Goal: Task Accomplishment & Management: Use online tool/utility

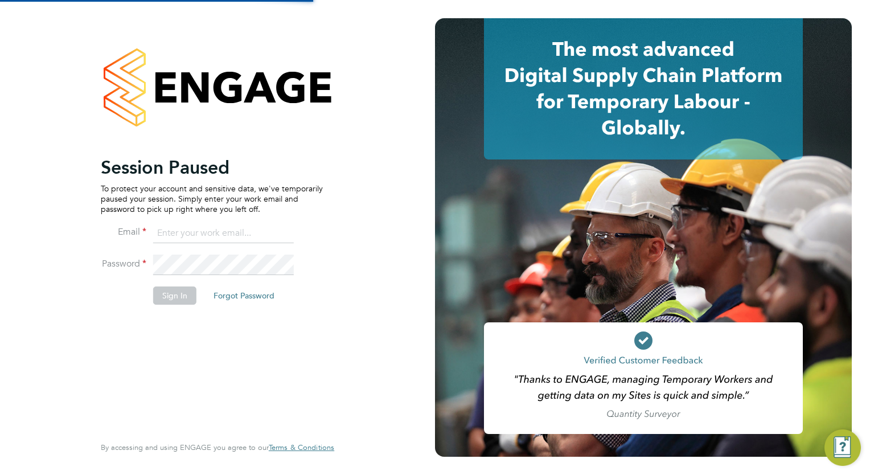
type input "safetysecurity@brightonandhovealbion.com"
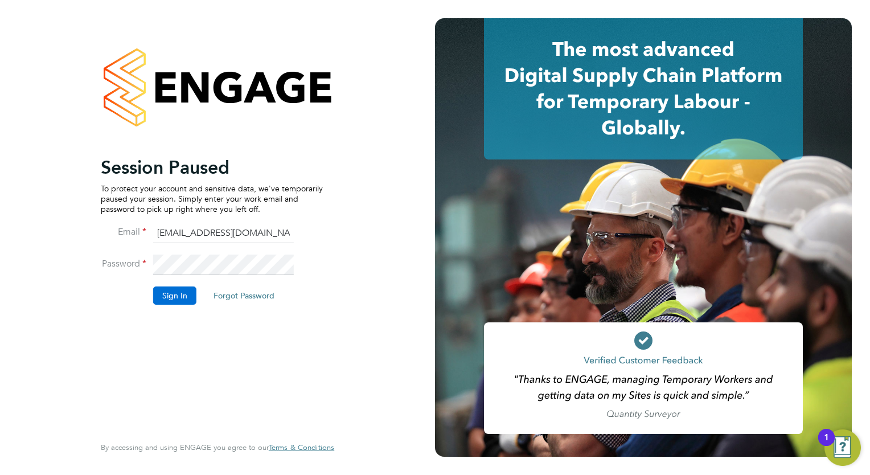
click at [176, 298] on button "Sign In" at bounding box center [174, 295] width 43 height 18
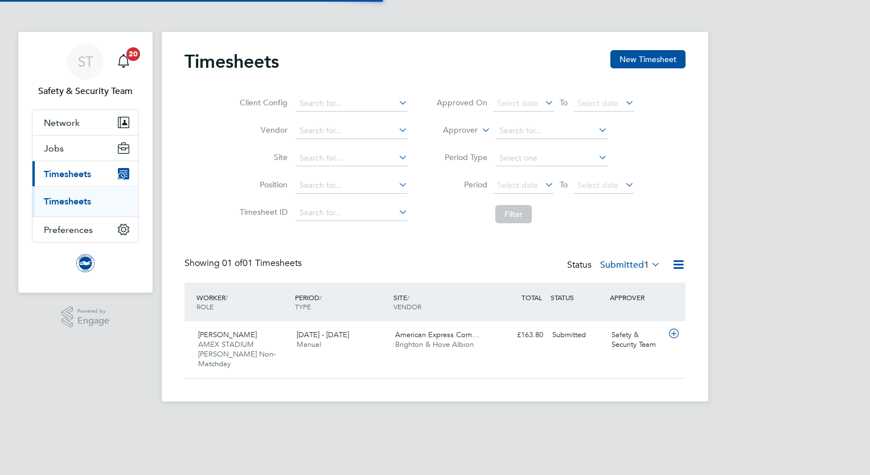
scroll to position [28, 99]
click at [76, 204] on link "Timesheets" at bounding box center [67, 201] width 47 height 11
click at [246, 347] on span "AMEX STADIUM [PERSON_NAME] Non-Matchday" at bounding box center [236, 353] width 77 height 29
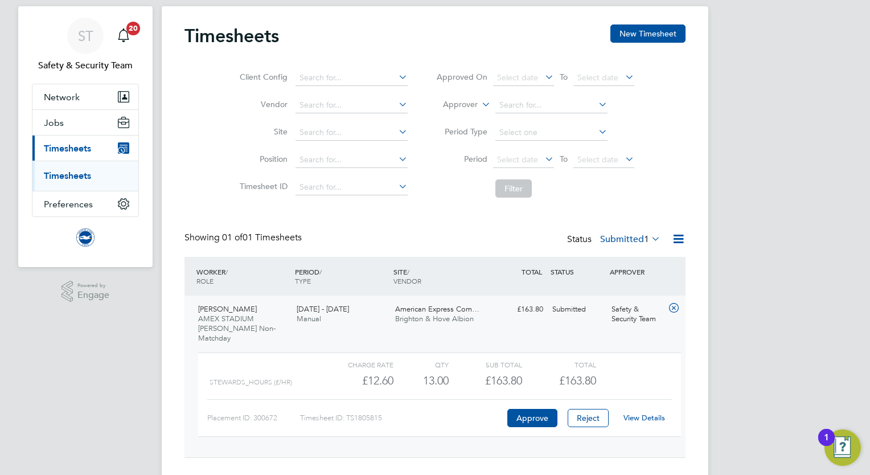
scroll to position [39, 0]
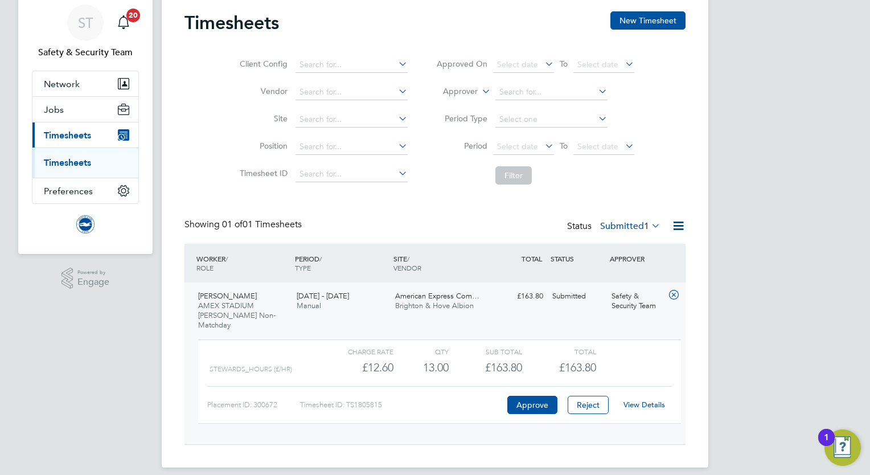
click at [635, 400] on link "View Details" at bounding box center [644, 405] width 42 height 10
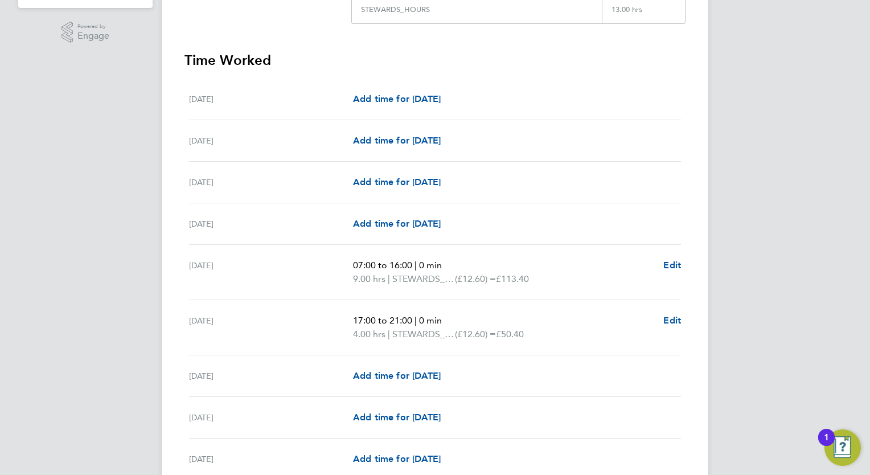
scroll to position [341, 0]
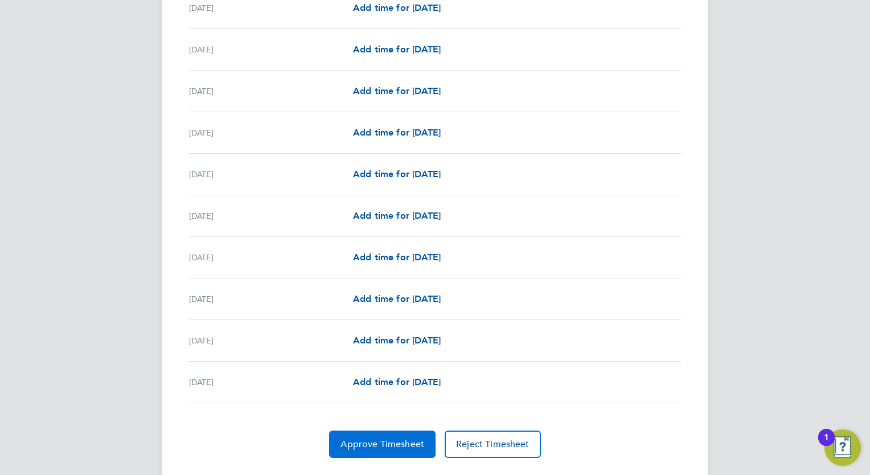
scroll to position [1299, 0]
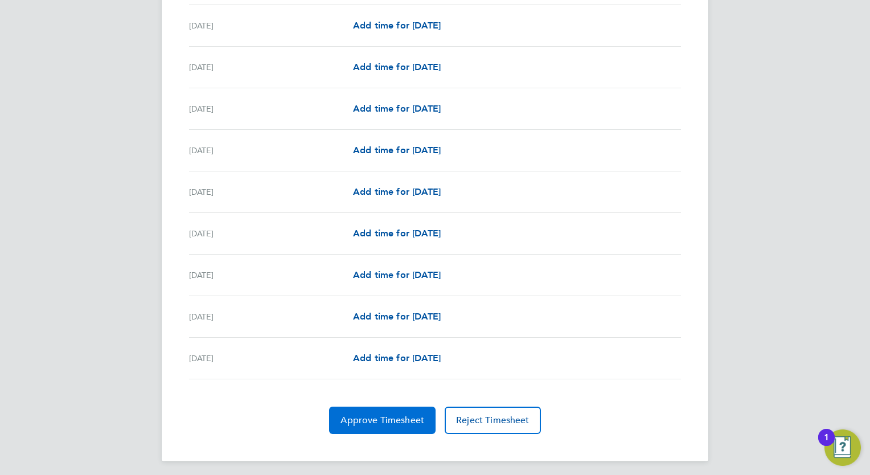
click at [409, 414] on span "Approve Timesheet" at bounding box center [382, 419] width 84 height 11
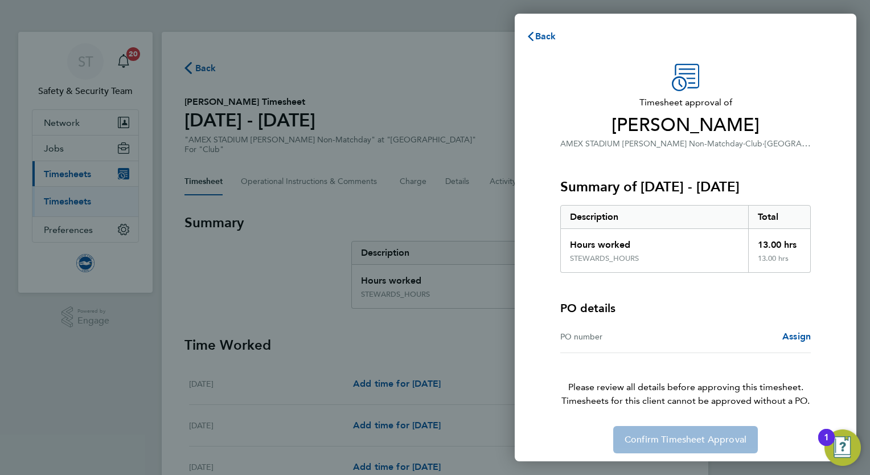
click at [680, 343] on div "PO number Assign" at bounding box center [685, 336] width 250 height 32
click at [542, 34] on span "Back" at bounding box center [545, 36] width 21 height 11
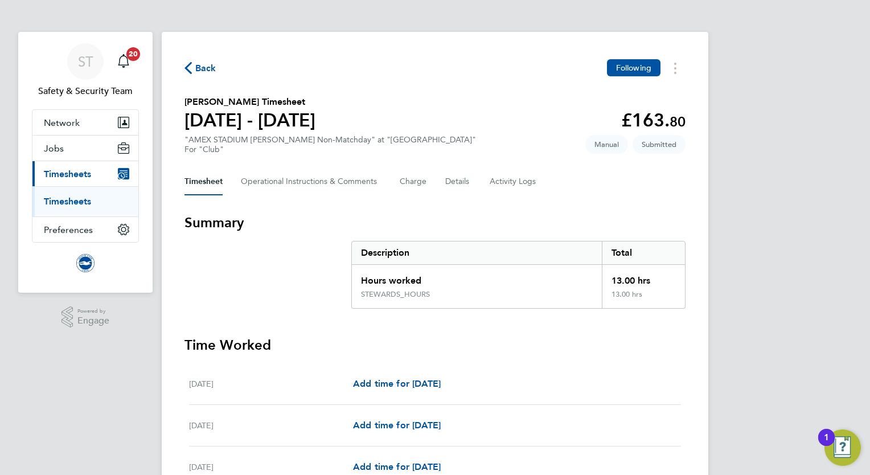
click at [59, 201] on link "Timesheets" at bounding box center [67, 201] width 47 height 11
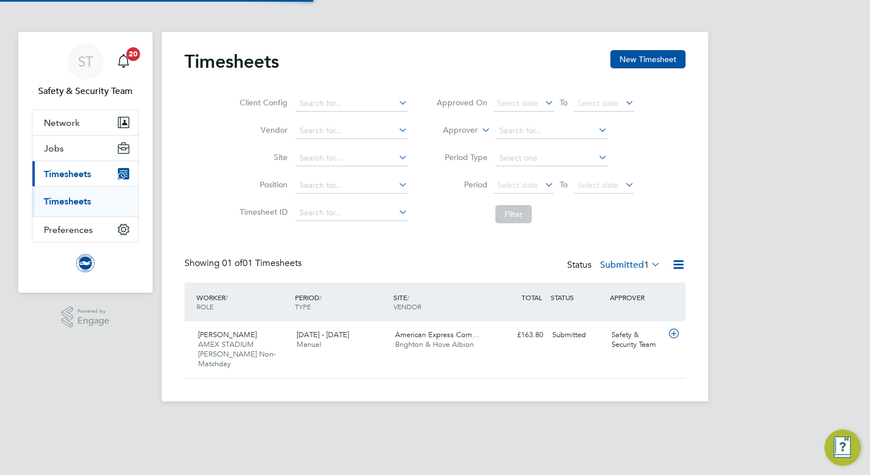
scroll to position [28, 99]
click at [59, 201] on link "Timesheets" at bounding box center [67, 201] width 47 height 11
